Goal: Find specific page/section: Find specific page/section

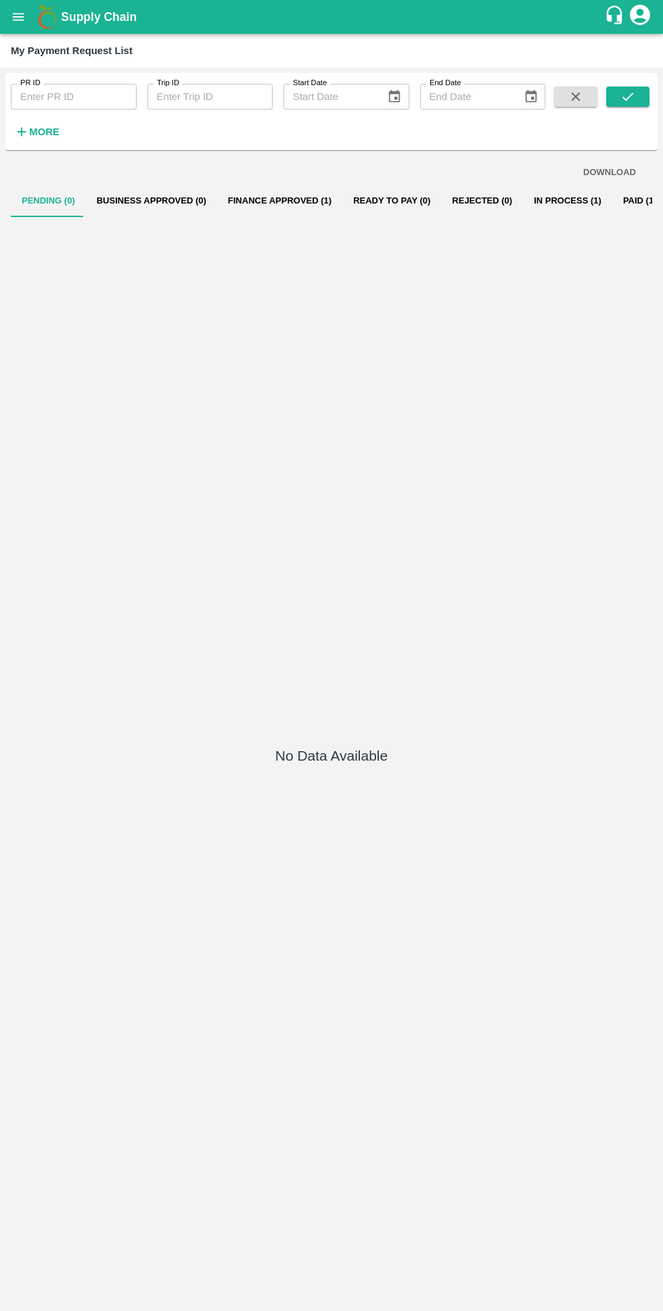
click at [527, 200] on button "In Process (1)" at bounding box center [567, 201] width 89 height 32
click at [542, 200] on button "In Process (1)" at bounding box center [567, 201] width 89 height 32
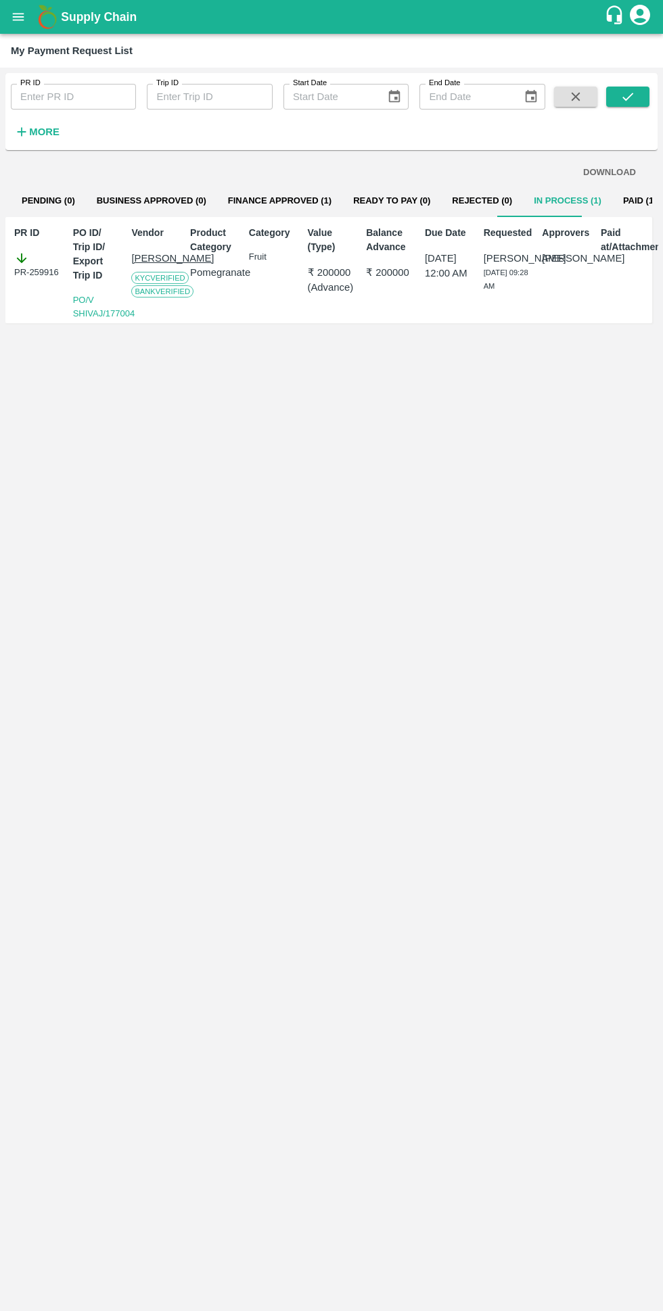
click at [20, 17] on icon "open drawer" at bounding box center [18, 16] width 11 height 7
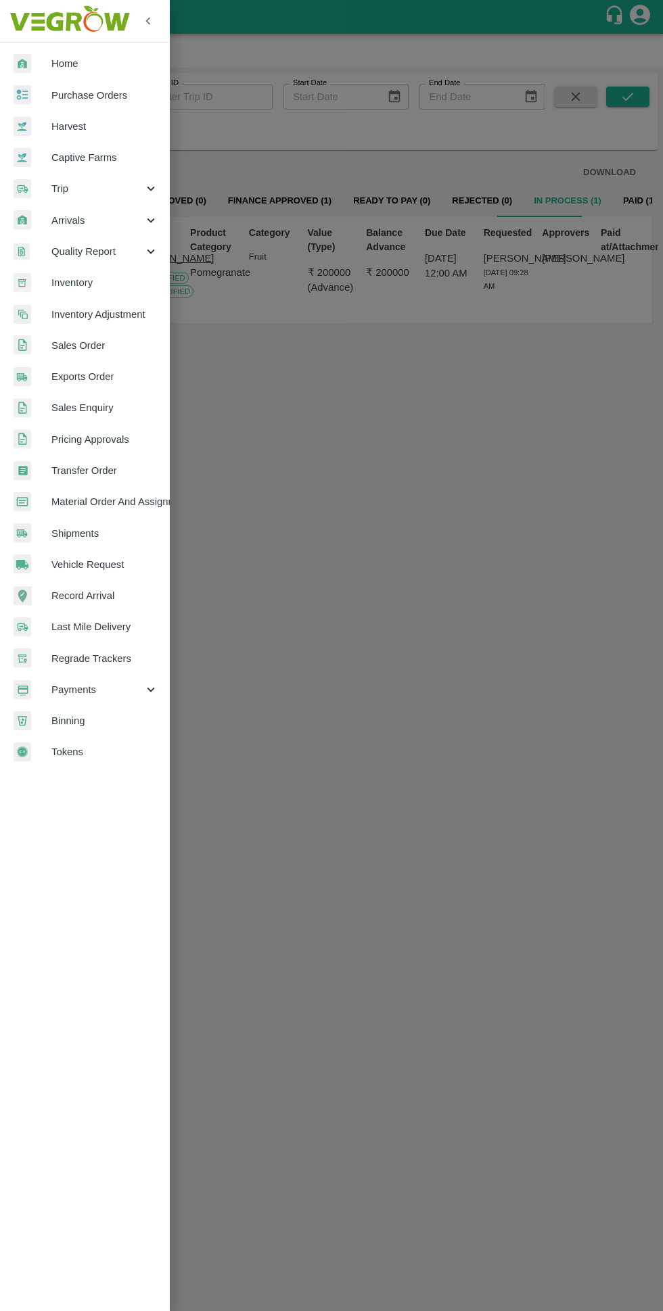
click at [52, 81] on link "Purchase Orders" at bounding box center [84, 95] width 169 height 31
